Goal: Task Accomplishment & Management: Manage account settings

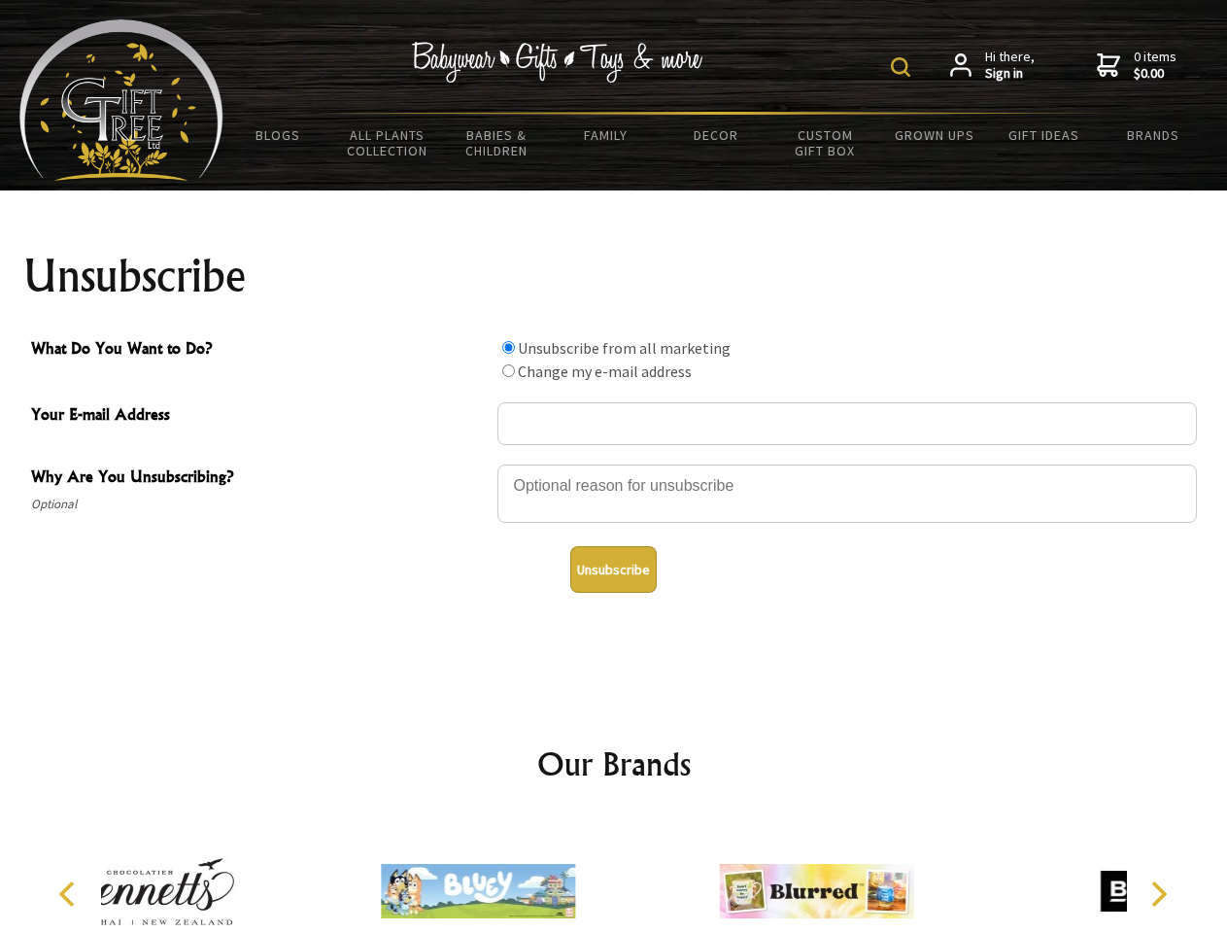
click at [904, 67] on img at bounding box center [900, 66] width 19 height 19
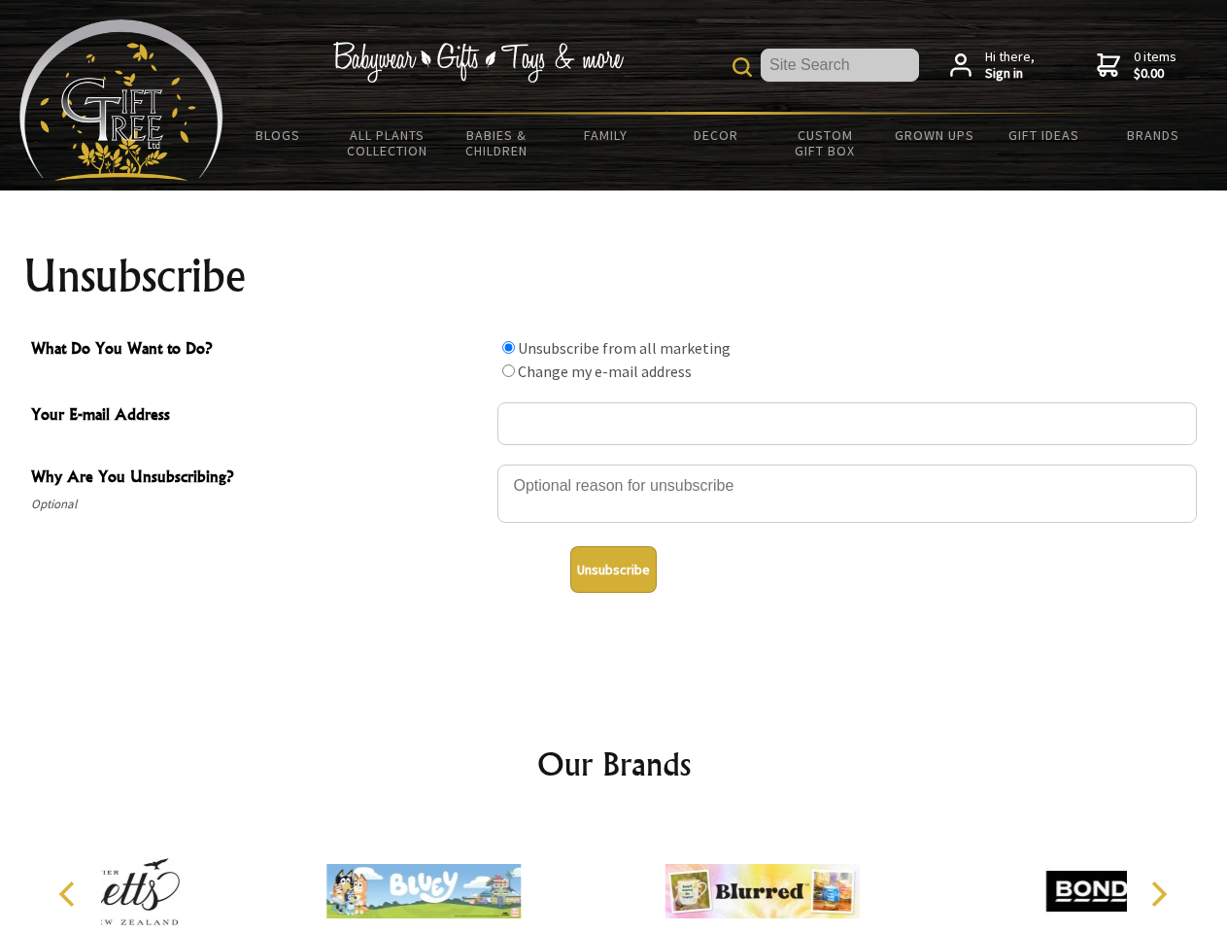
click at [614, 464] on div at bounding box center [848, 497] width 700 height 68
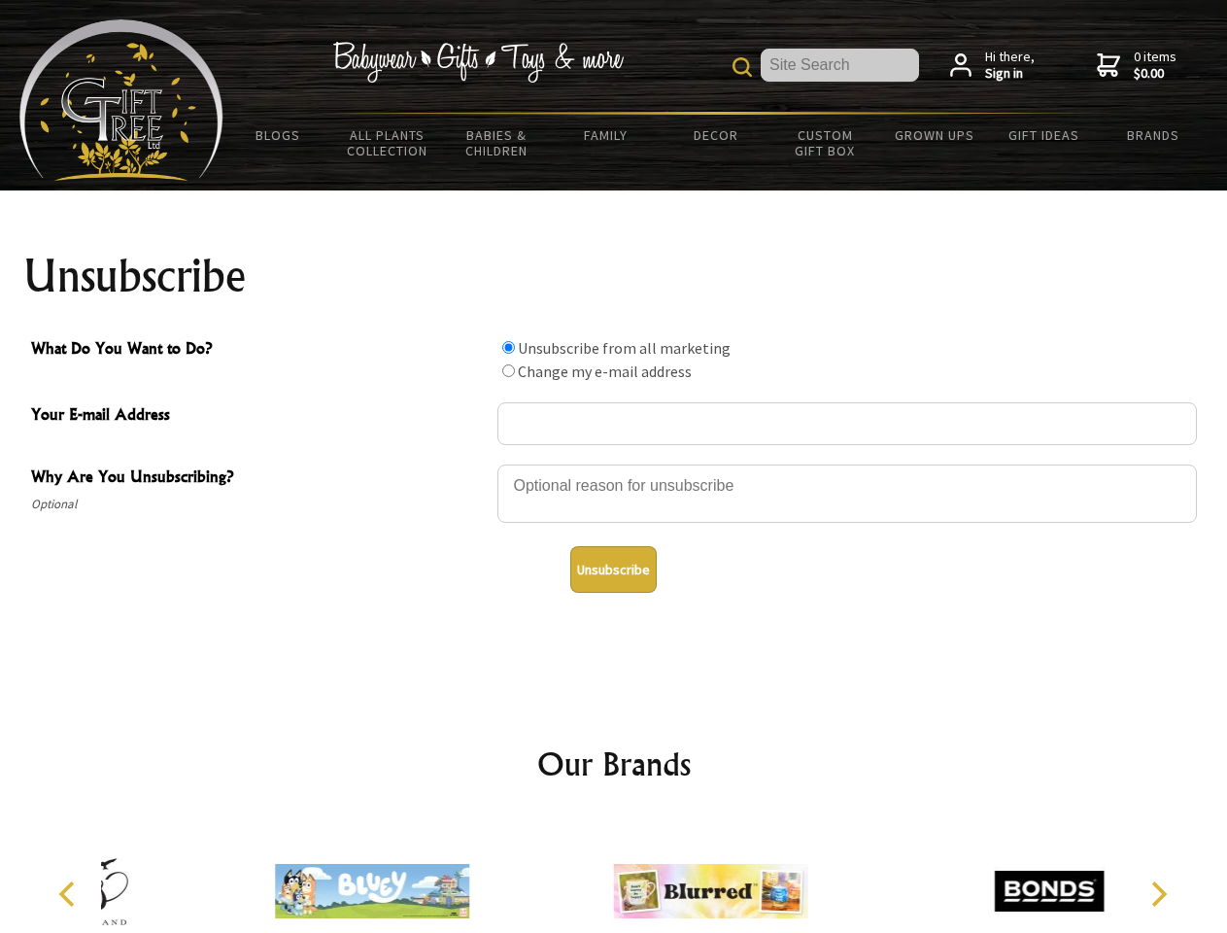
click at [508, 347] on input "What Do You Want to Do?" at bounding box center [508, 347] width 13 height 13
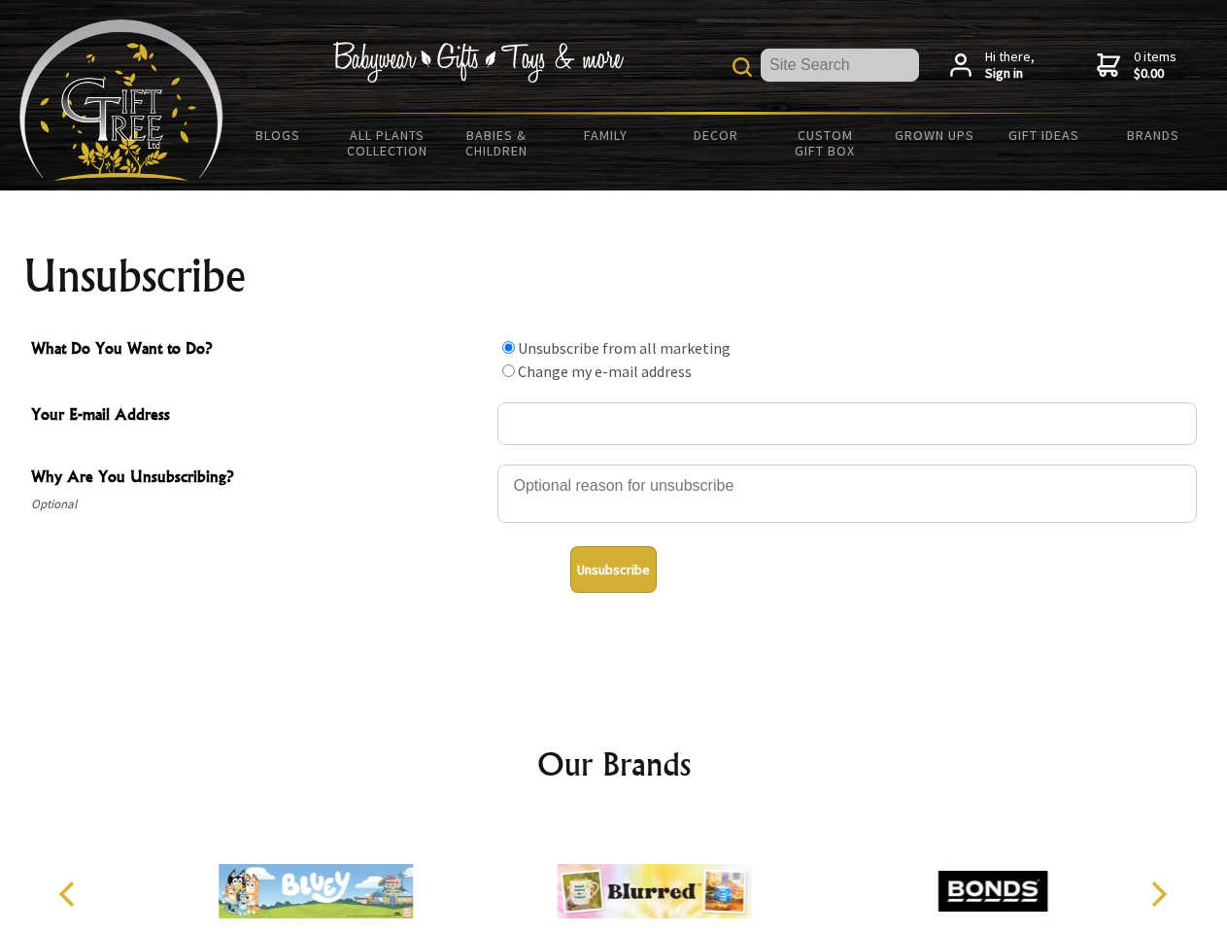
click at [508, 370] on input "What Do You Want to Do?" at bounding box center [508, 370] width 13 height 13
radio input "true"
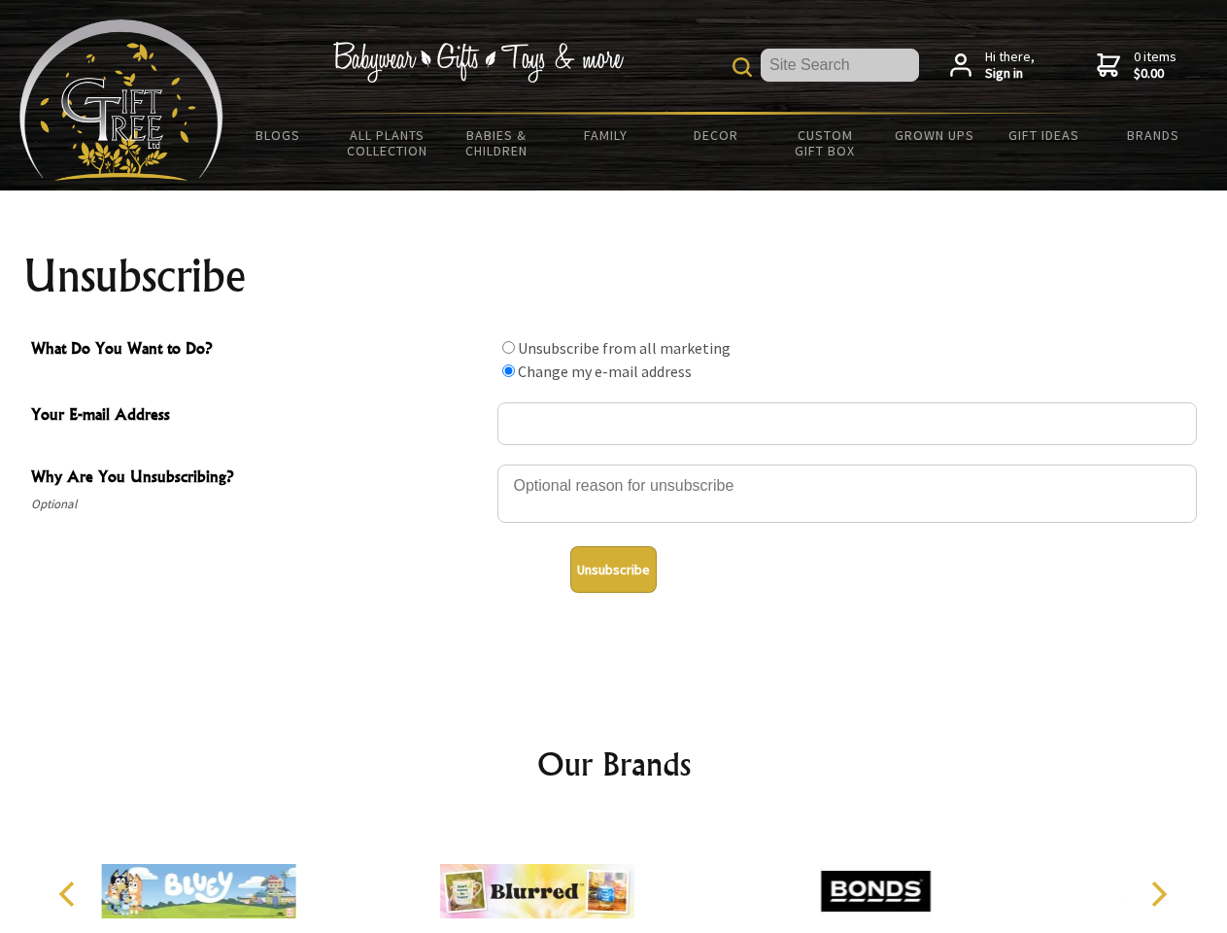
click at [613, 569] on button "Unsubscribe" at bounding box center [613, 569] width 86 height 47
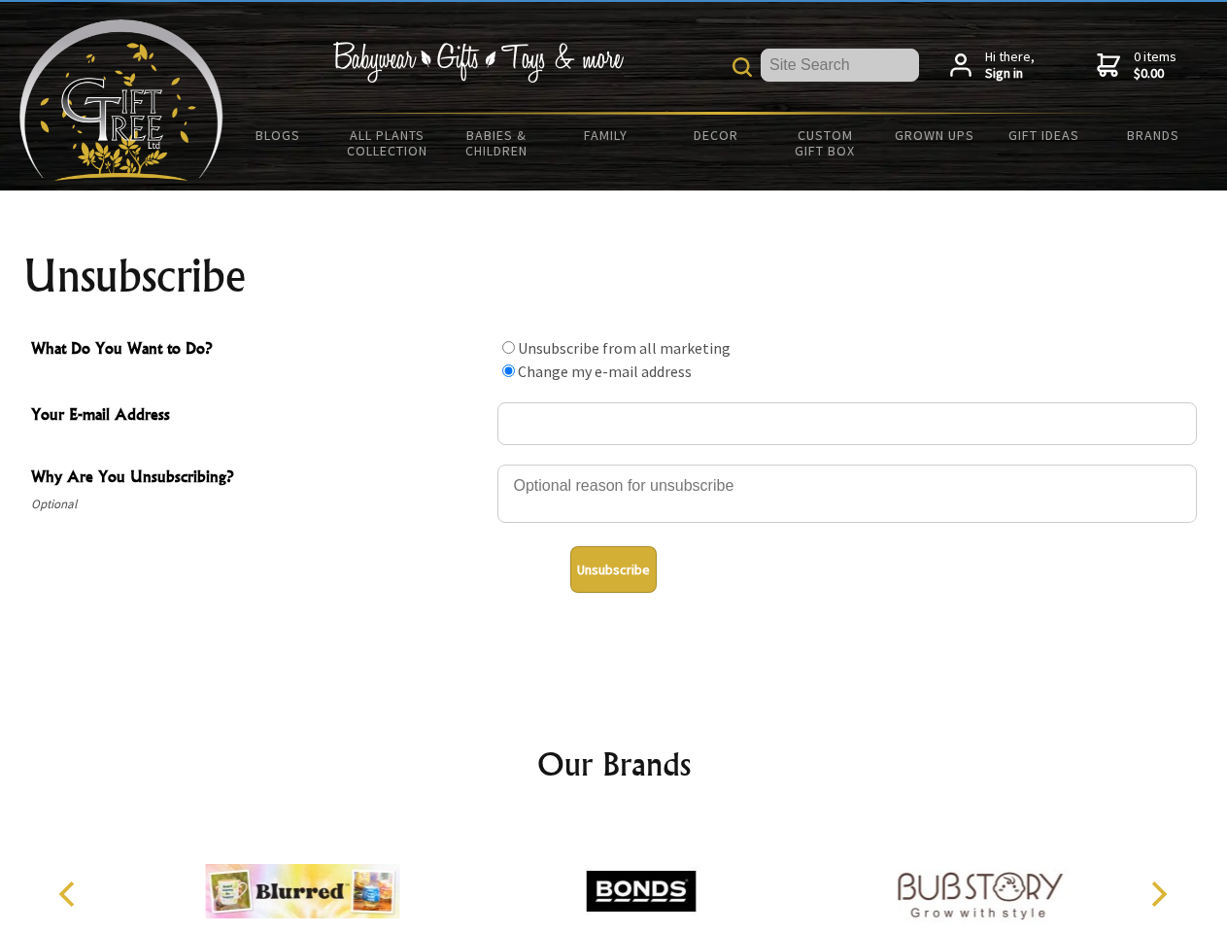
click at [70, 894] on icon "Previous" at bounding box center [68, 893] width 25 height 25
click at [1158, 894] on icon "Next" at bounding box center [1157, 893] width 25 height 25
